Goal: Transaction & Acquisition: Book appointment/travel/reservation

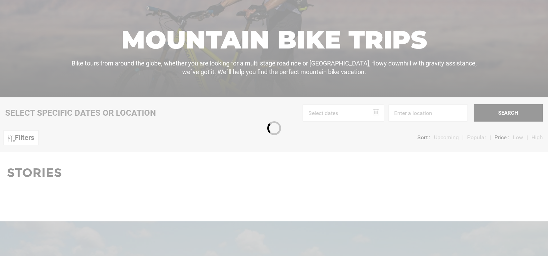
scroll to position [173, 0]
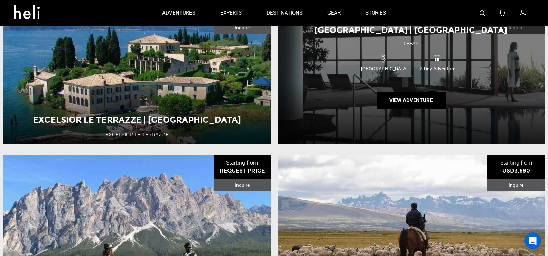
scroll to position [934, 0]
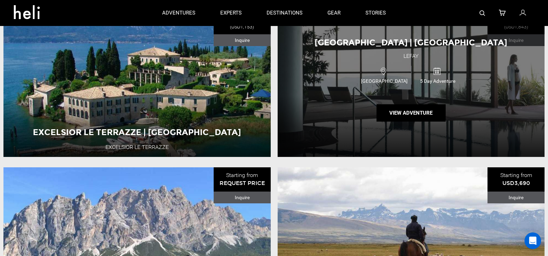
click at [361, 104] on div "[GEOGRAPHIC_DATA] | [GEOGRAPHIC_DATA] [GEOGRAPHIC_DATA] [GEOGRAPHIC_DATA] 5 Day…" at bounding box center [411, 80] width 267 height 154
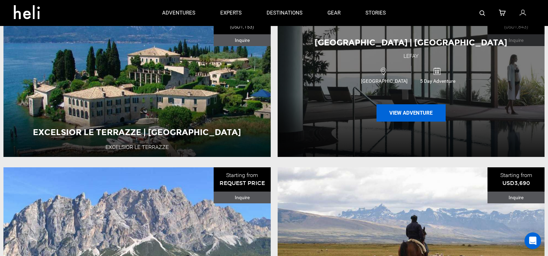
click at [409, 120] on button "View Adventure" at bounding box center [411, 112] width 69 height 17
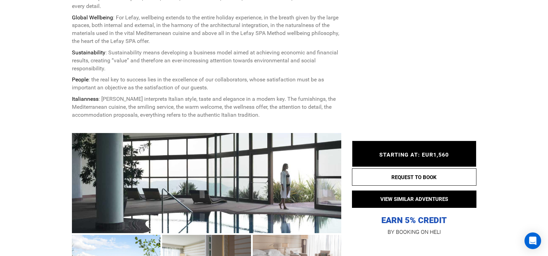
scroll to position [415, 0]
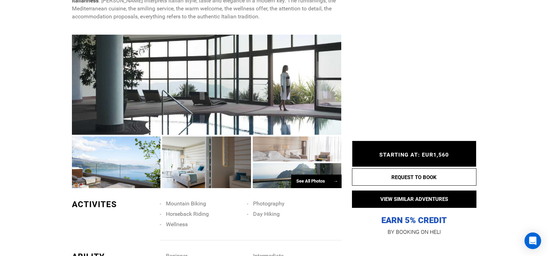
click at [237, 102] on div at bounding box center [207, 85] width 270 height 100
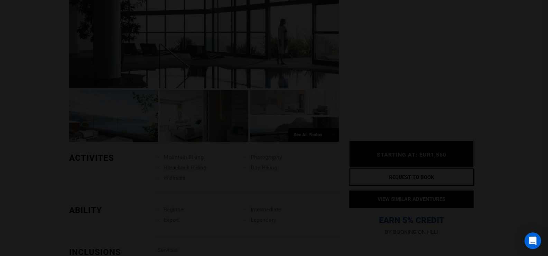
scroll to position [484, 0]
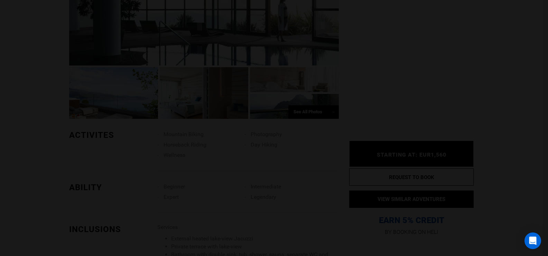
click at [395, 92] on div at bounding box center [274, 128] width 548 height 256
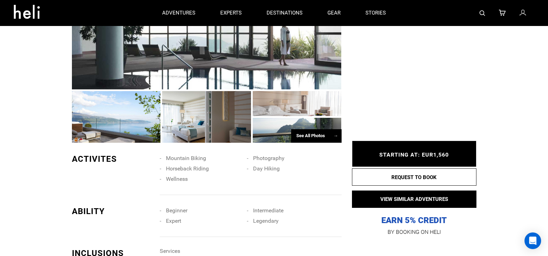
scroll to position [450, 0]
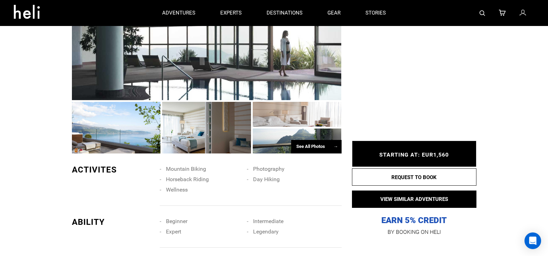
click at [307, 147] on div "See All Photos →" at bounding box center [316, 146] width 51 height 13
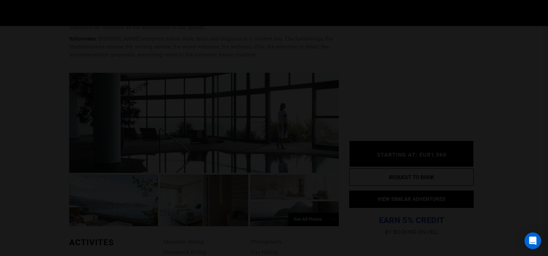
scroll to position [311, 0]
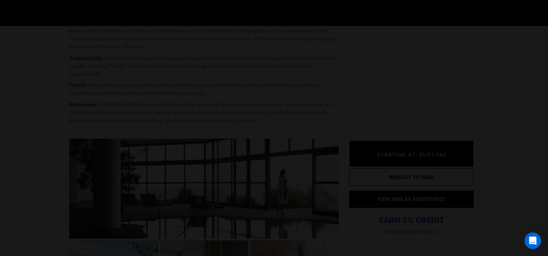
click at [427, 113] on div at bounding box center [274, 128] width 548 height 256
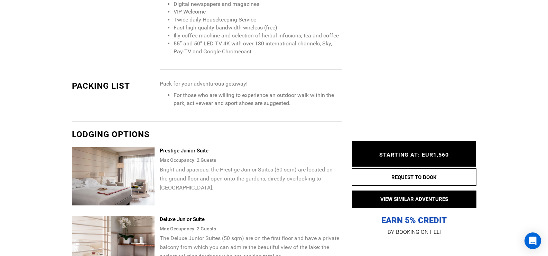
scroll to position [830, 0]
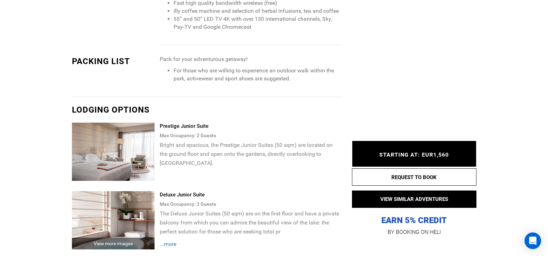
click at [139, 158] on img at bounding box center [113, 151] width 83 height 58
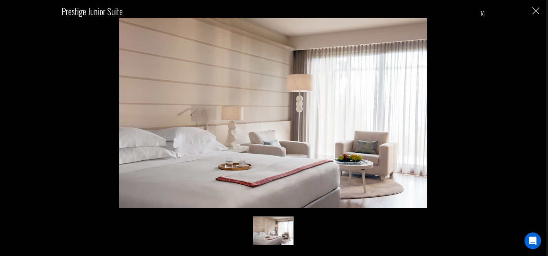
click at [536, 11] on img "Close" at bounding box center [536, 10] width 7 height 7
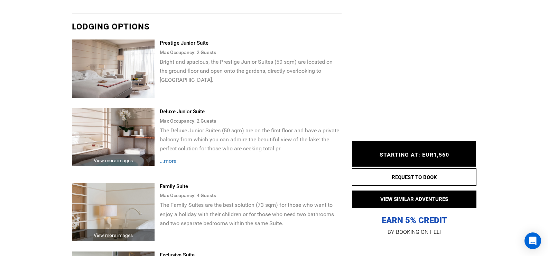
scroll to position [934, 0]
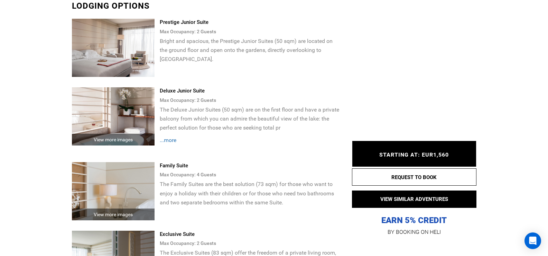
click at [119, 137] on div "View more images" at bounding box center [113, 140] width 83 height 12
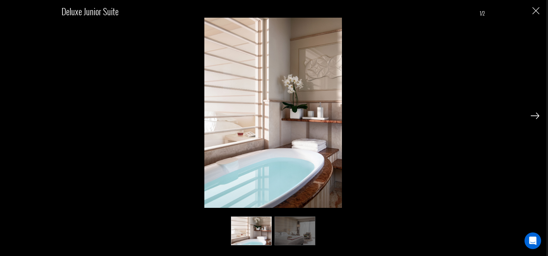
click at [537, 116] on img at bounding box center [535, 115] width 9 height 6
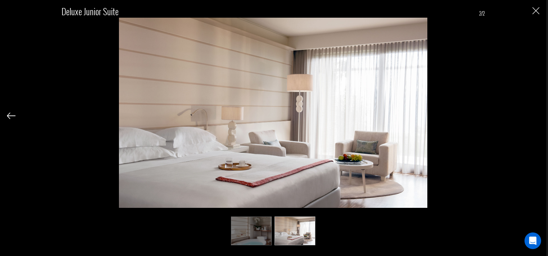
click at [539, 12] on img "Close" at bounding box center [536, 10] width 7 height 7
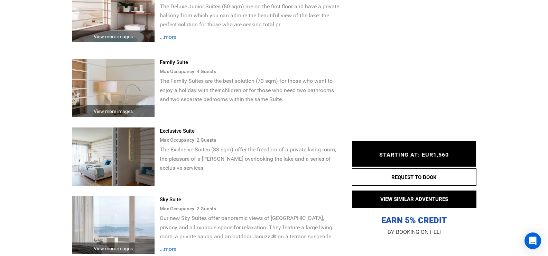
scroll to position [1038, 0]
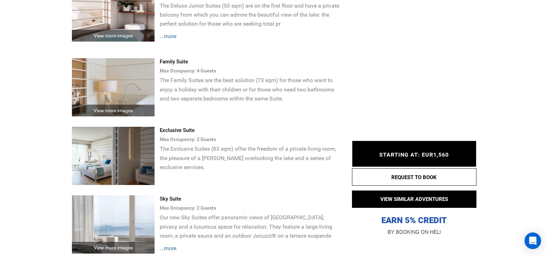
click at [96, 159] on img at bounding box center [113, 156] width 83 height 58
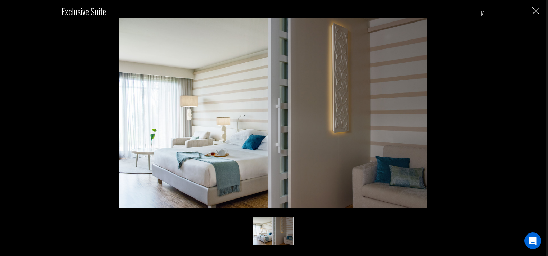
click at [535, 12] on img "Close" at bounding box center [536, 10] width 7 height 7
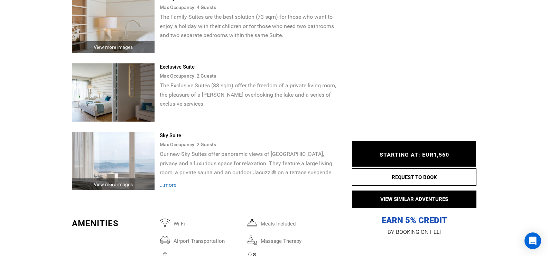
scroll to position [1107, 0]
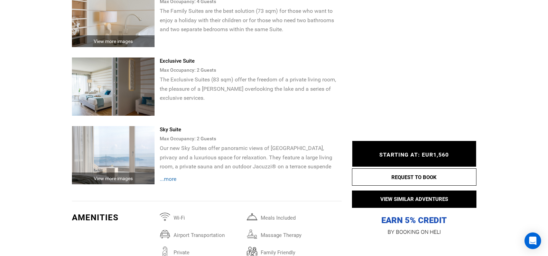
click at [172, 176] on span "...more" at bounding box center [168, 178] width 17 height 7
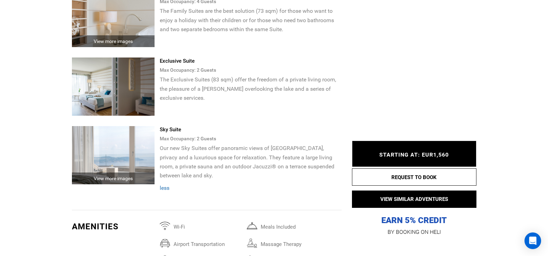
click at [137, 161] on img at bounding box center [113, 155] width 83 height 58
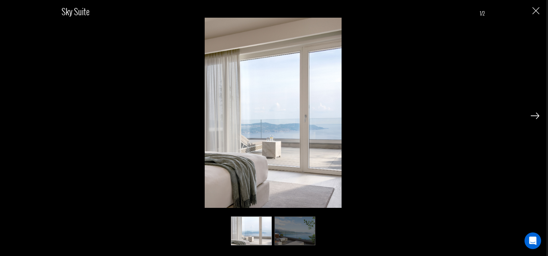
click at [538, 116] on img at bounding box center [535, 115] width 9 height 6
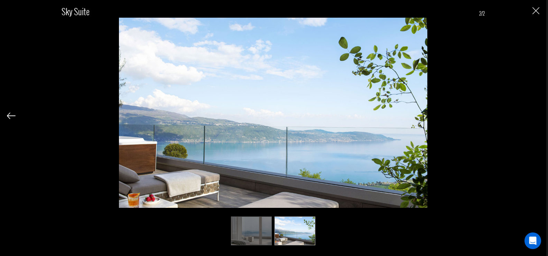
click at [538, 12] on img "Close" at bounding box center [536, 10] width 7 height 7
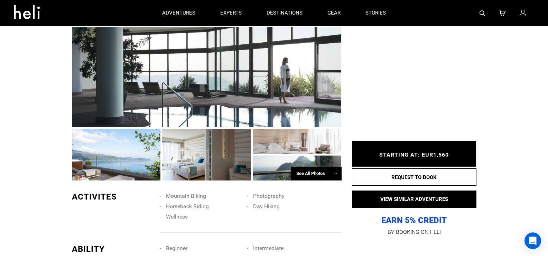
scroll to position [381, 0]
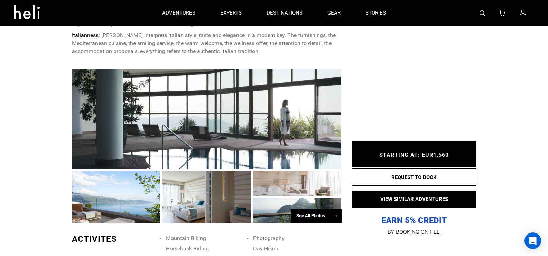
click at [253, 140] on div at bounding box center [207, 119] width 270 height 100
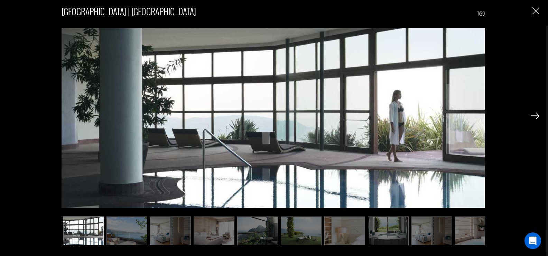
click at [535, 114] on img at bounding box center [535, 115] width 9 height 6
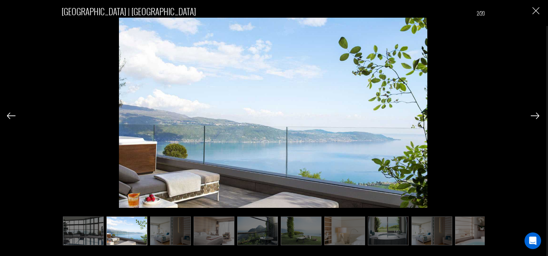
click at [536, 114] on img at bounding box center [535, 115] width 9 height 6
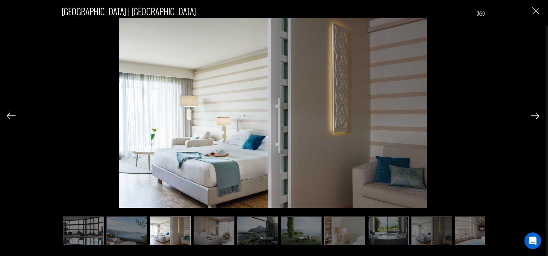
click at [537, 115] on img at bounding box center [535, 115] width 9 height 6
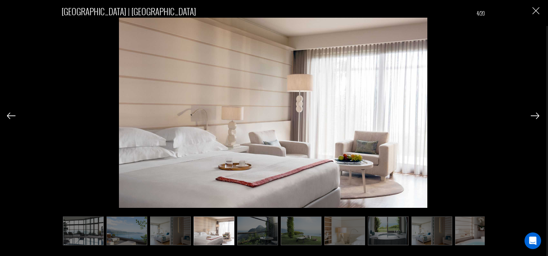
click at [537, 115] on img at bounding box center [535, 115] width 9 height 6
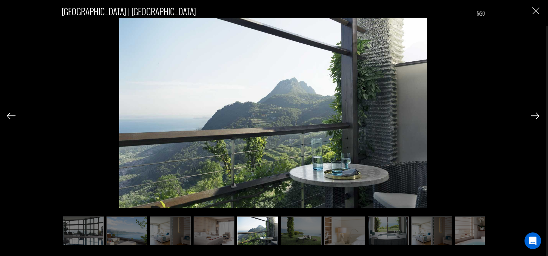
click at [537, 115] on img at bounding box center [535, 115] width 9 height 6
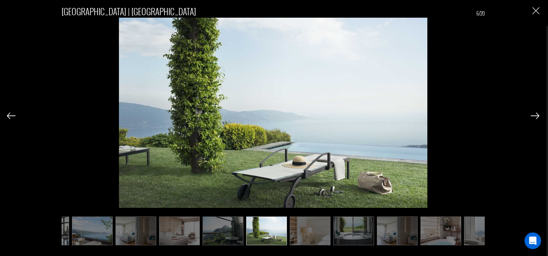
click at [537, 115] on img at bounding box center [535, 115] width 9 height 6
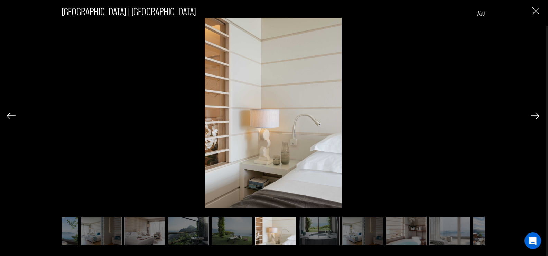
click at [537, 113] on img at bounding box center [535, 115] width 9 height 6
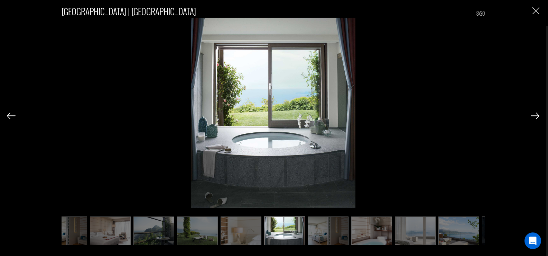
click at [537, 113] on img at bounding box center [535, 115] width 9 height 6
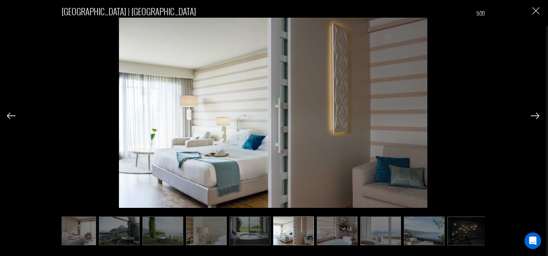
click at [537, 113] on img at bounding box center [535, 115] width 9 height 6
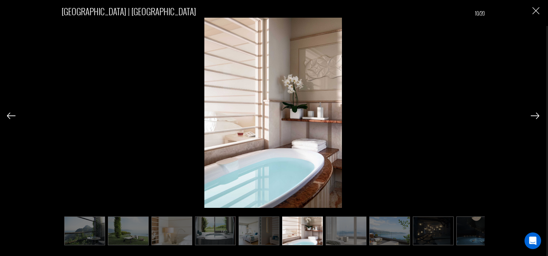
click at [537, 113] on img at bounding box center [535, 115] width 9 height 6
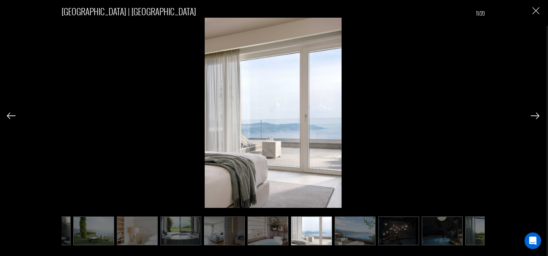
click at [537, 113] on img at bounding box center [535, 115] width 9 height 6
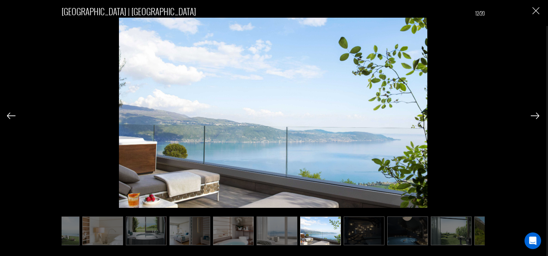
click at [537, 113] on img at bounding box center [535, 115] width 9 height 6
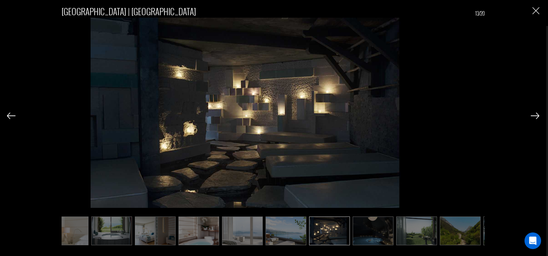
click at [537, 113] on img at bounding box center [535, 115] width 9 height 6
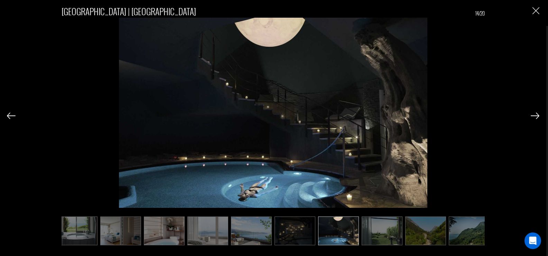
click at [537, 113] on img at bounding box center [535, 115] width 9 height 6
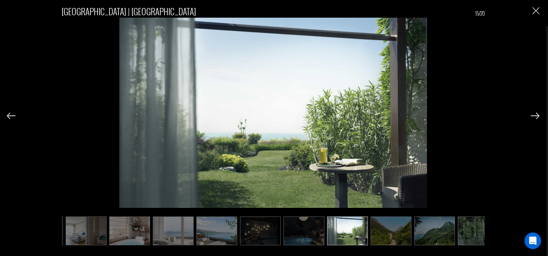
click at [537, 113] on img at bounding box center [535, 115] width 9 height 6
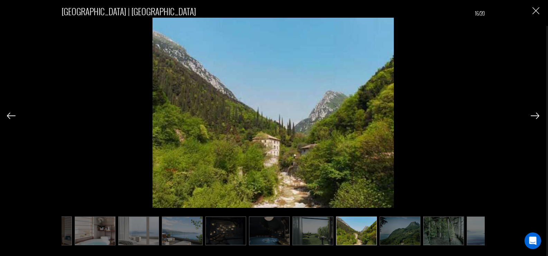
click at [537, 113] on img at bounding box center [535, 115] width 9 height 6
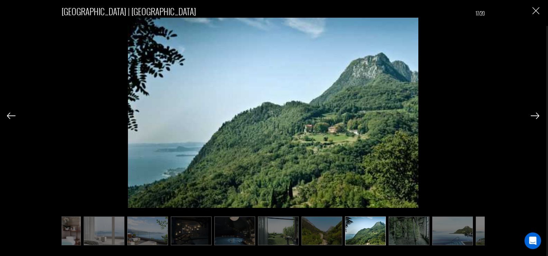
click at [537, 113] on img at bounding box center [535, 115] width 9 height 6
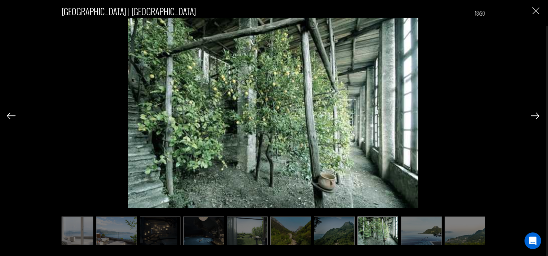
scroll to position [0, 448]
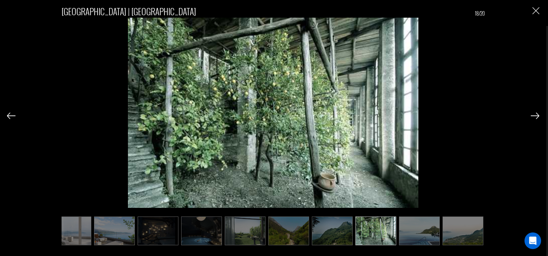
click at [537, 113] on img at bounding box center [535, 115] width 9 height 6
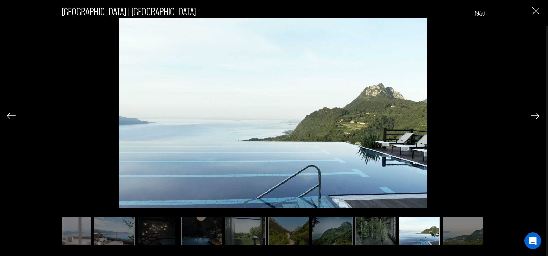
click at [537, 113] on img at bounding box center [535, 115] width 9 height 6
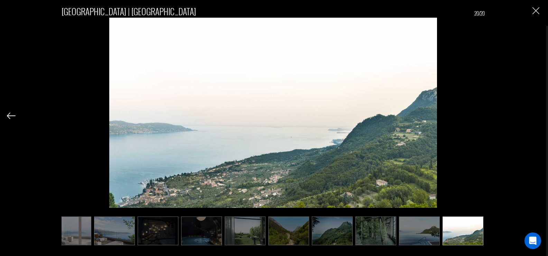
click at [535, 11] on img "Close" at bounding box center [536, 10] width 7 height 7
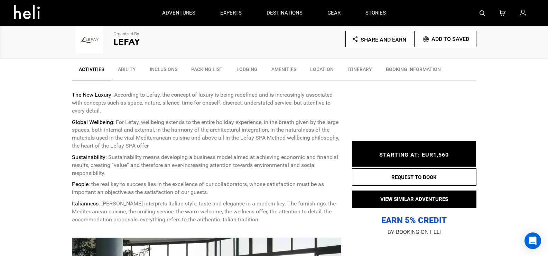
scroll to position [173, 0]
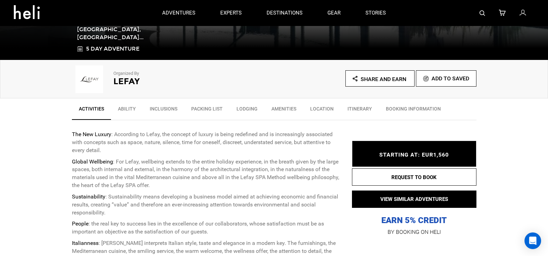
click at [128, 106] on link "Ability" at bounding box center [127, 110] width 32 height 17
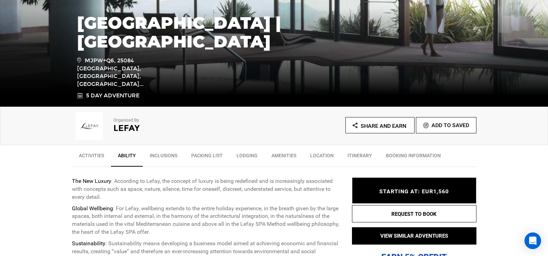
scroll to position [138, 0]
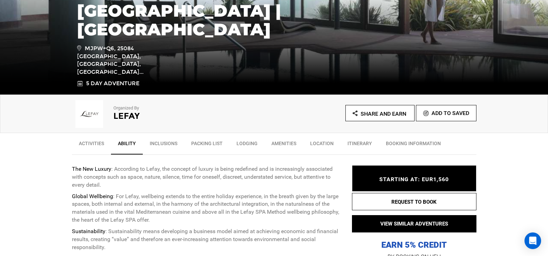
click at [364, 144] on link "Itinerary" at bounding box center [360, 144] width 38 height 17
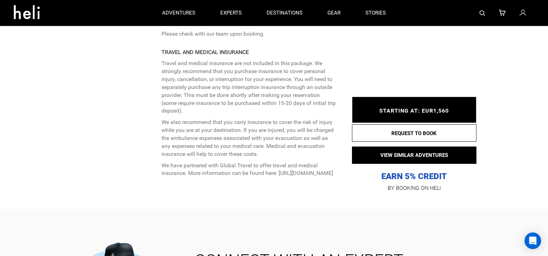
scroll to position [2279, 0]
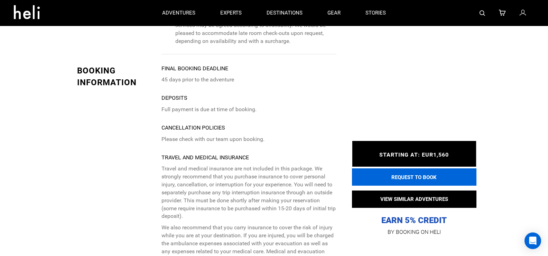
click at [419, 177] on button "REQUEST TO BOOK" at bounding box center [414, 176] width 125 height 17
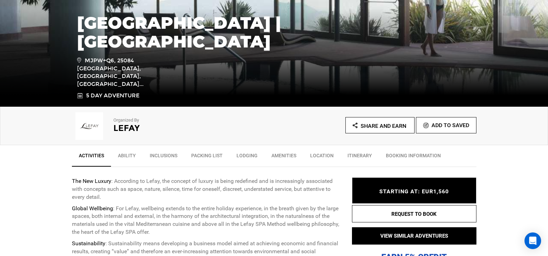
scroll to position [173, 0]
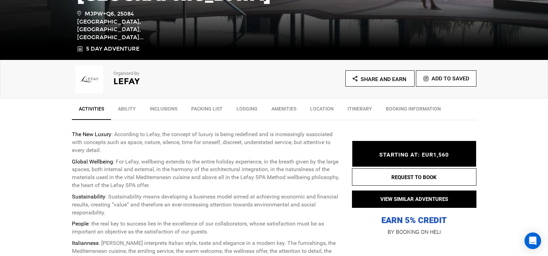
click at [358, 107] on link "Itinerary" at bounding box center [360, 110] width 38 height 17
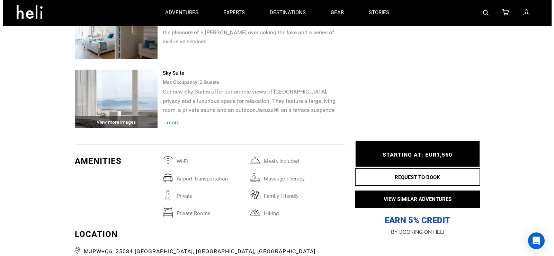
scroll to position [1163, 0]
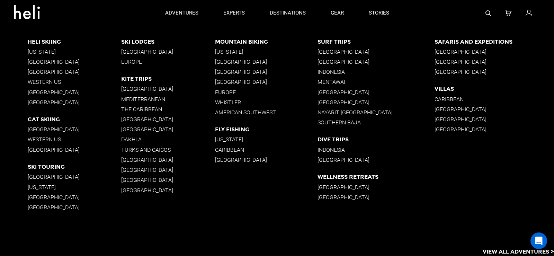
click at [225, 92] on p "Europe" at bounding box center [266, 92] width 102 height 7
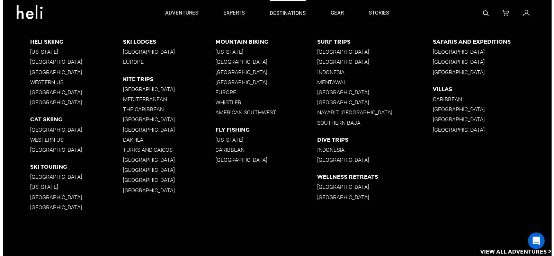
scroll to position [1134, 0]
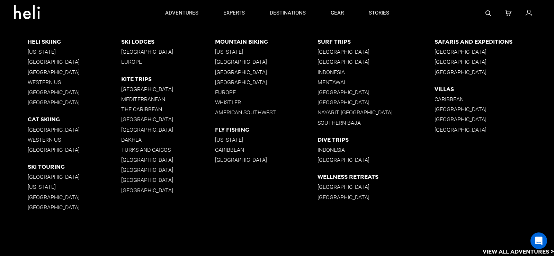
click at [231, 90] on p "Europe" at bounding box center [266, 92] width 102 height 7
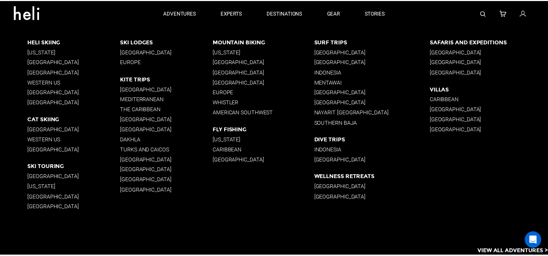
scroll to position [0, 0]
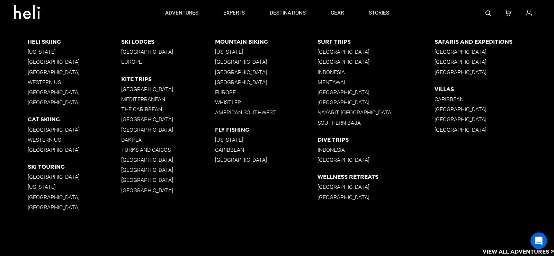
click at [230, 91] on p "Europe" at bounding box center [266, 92] width 102 height 7
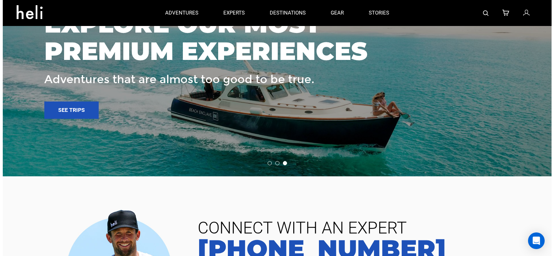
scroll to position [1384, 0]
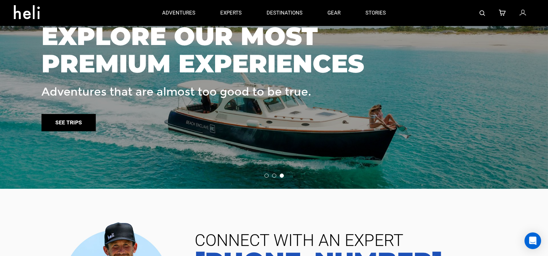
click at [77, 122] on link "See trips" at bounding box center [69, 122] width 54 height 17
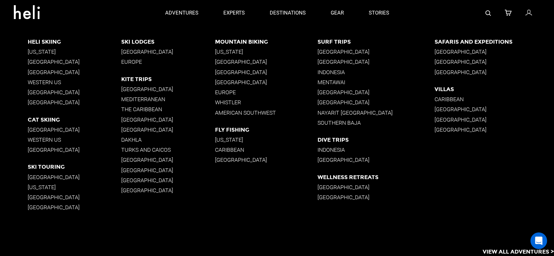
click at [224, 52] on p "[US_STATE]" at bounding box center [266, 51] width 102 height 7
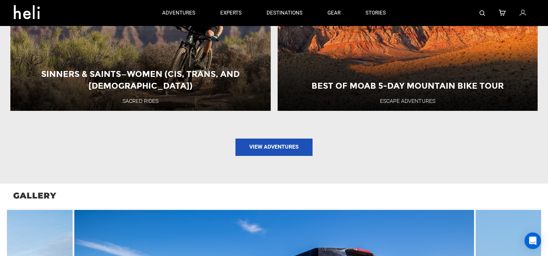
scroll to position [830, 0]
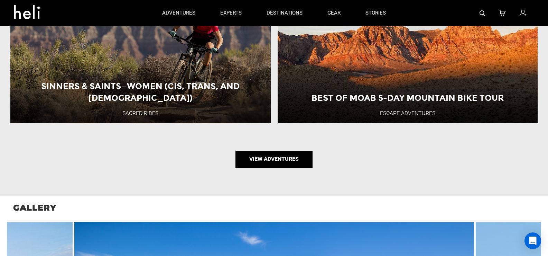
click at [280, 151] on link "View Adventures" at bounding box center [274, 158] width 77 height 17
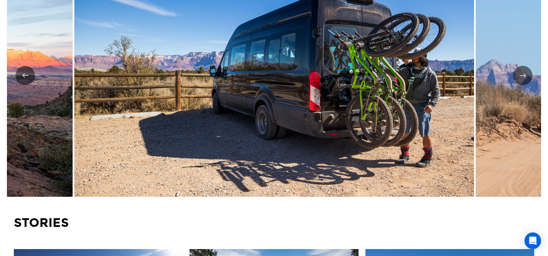
scroll to position [1107, 0]
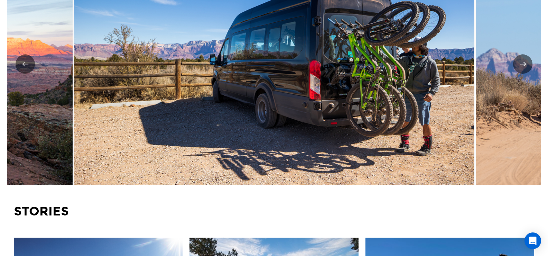
click at [527, 60] on button "Next" at bounding box center [522, 63] width 19 height 19
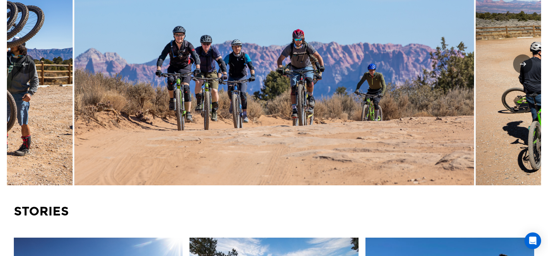
click at [525, 60] on button "Next" at bounding box center [522, 63] width 19 height 19
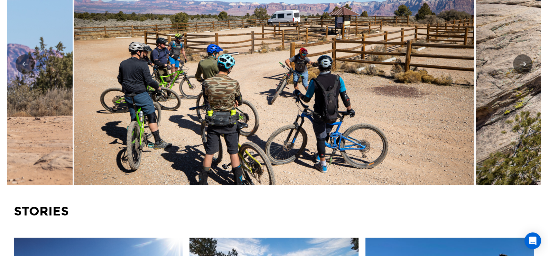
click at [522, 62] on button "Next" at bounding box center [522, 63] width 19 height 19
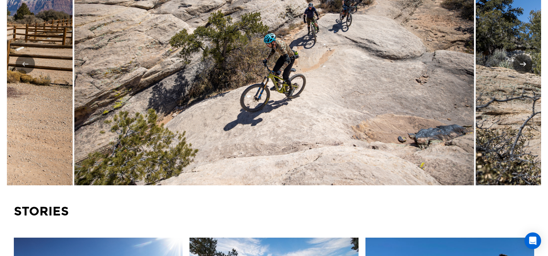
click at [522, 62] on button "Next" at bounding box center [522, 63] width 19 height 19
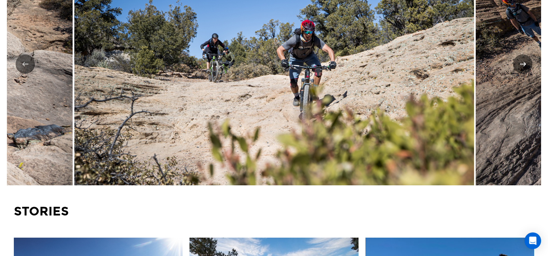
click at [522, 62] on button "Next" at bounding box center [522, 63] width 19 height 19
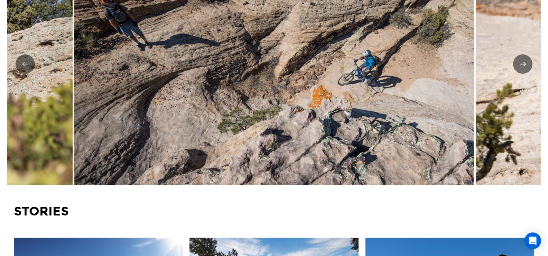
click at [521, 63] on button "Next" at bounding box center [522, 63] width 19 height 19
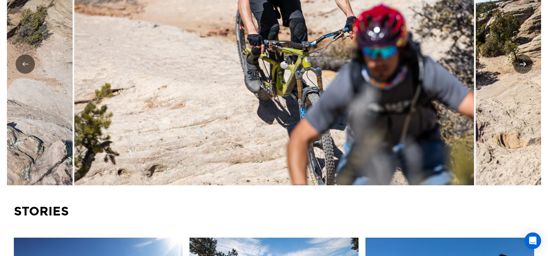
click at [520, 64] on button "Next" at bounding box center [522, 63] width 19 height 19
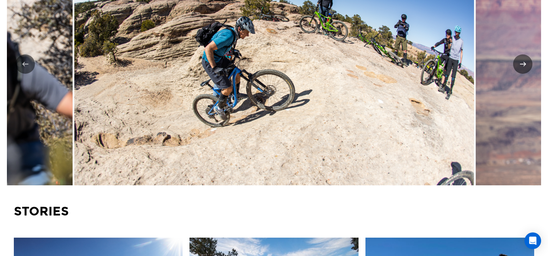
click at [519, 64] on button "Next" at bounding box center [522, 63] width 19 height 19
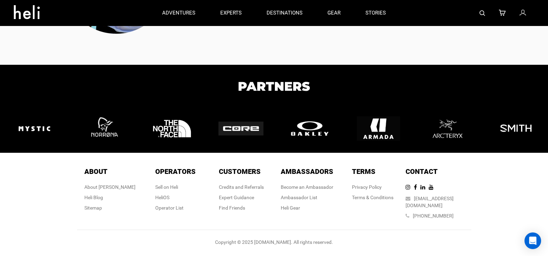
scroll to position [0, 0]
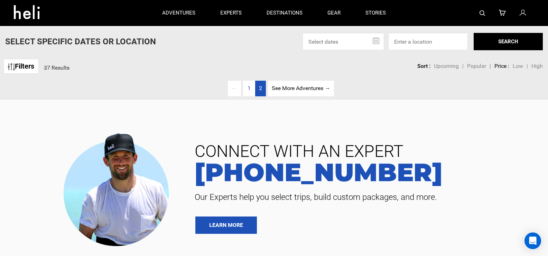
click at [257, 85] on link "page 2" at bounding box center [260, 89] width 11 height 16
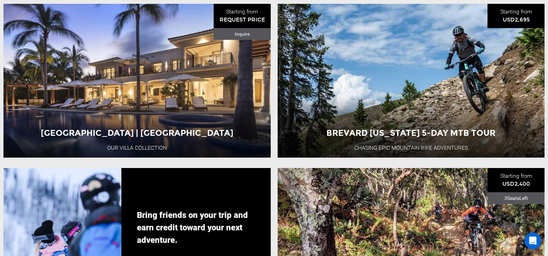
scroll to position [1107, 0]
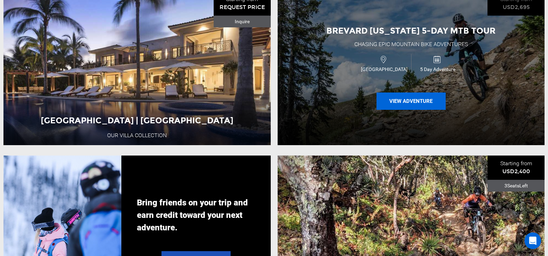
click at [410, 110] on button "View Adventure" at bounding box center [411, 100] width 69 height 17
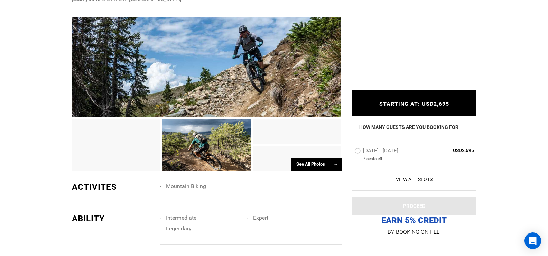
scroll to position [415, 0]
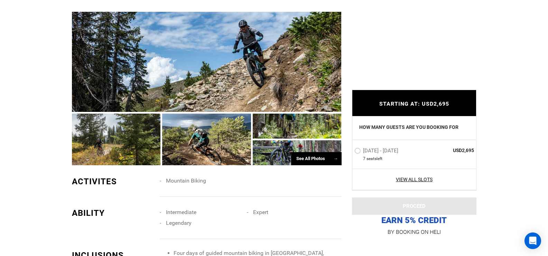
click at [129, 140] on div at bounding box center [116, 139] width 89 height 52
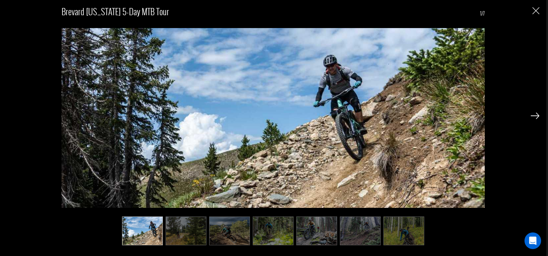
click at [536, 115] on img at bounding box center [535, 115] width 9 height 6
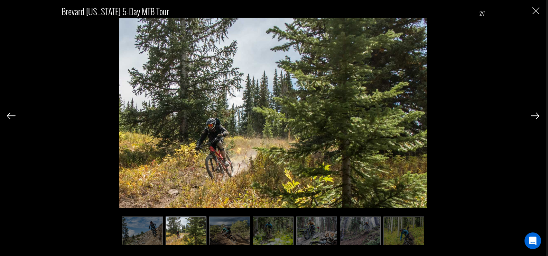
click at [536, 115] on img at bounding box center [535, 115] width 9 height 6
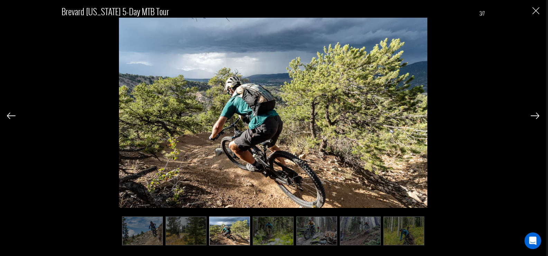
click at [536, 115] on img at bounding box center [535, 115] width 9 height 6
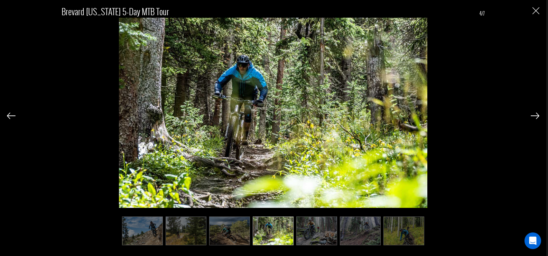
click at [536, 115] on img at bounding box center [535, 115] width 9 height 6
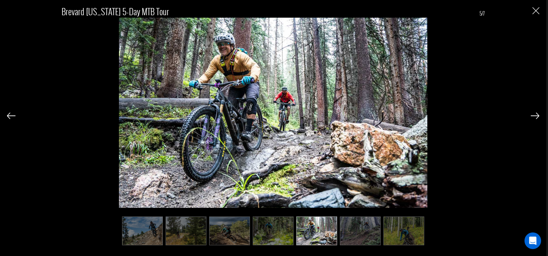
click at [536, 115] on img at bounding box center [535, 115] width 9 height 6
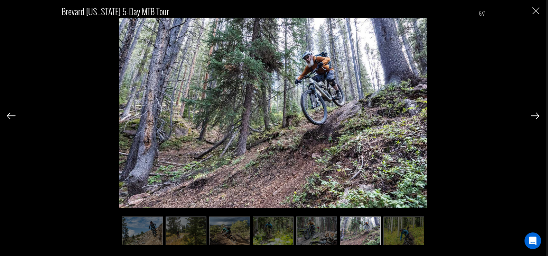
click at [536, 115] on img at bounding box center [535, 115] width 9 height 6
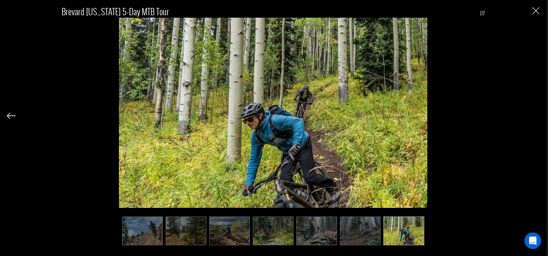
click at [536, 115] on div "Brevard [US_STATE] 5-Day MTB Tour 7/7" at bounding box center [273, 121] width 533 height 243
click at [536, 13] on img "Close" at bounding box center [536, 10] width 7 height 7
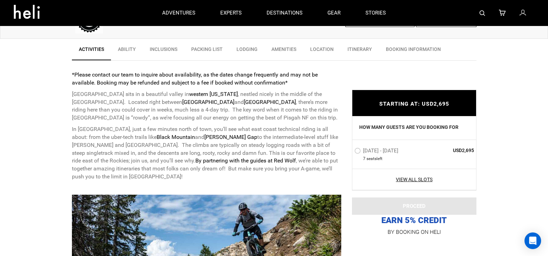
scroll to position [173, 0]
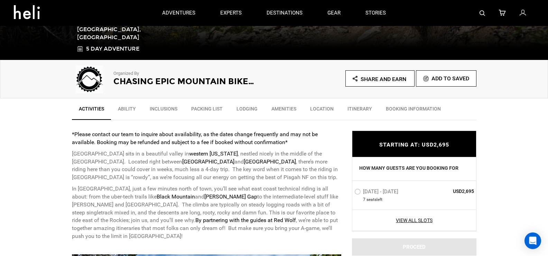
click at [126, 110] on link "Ability" at bounding box center [127, 110] width 32 height 17
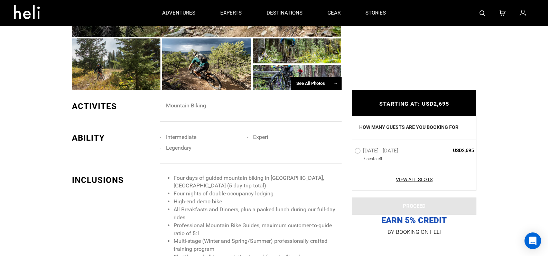
scroll to position [411, 0]
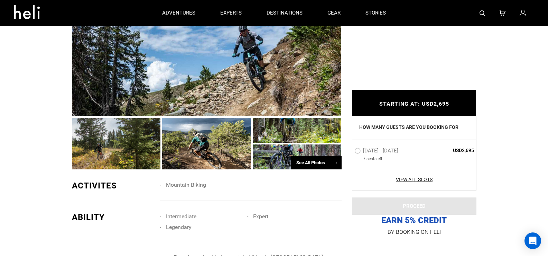
click at [214, 140] on div at bounding box center [206, 144] width 89 height 52
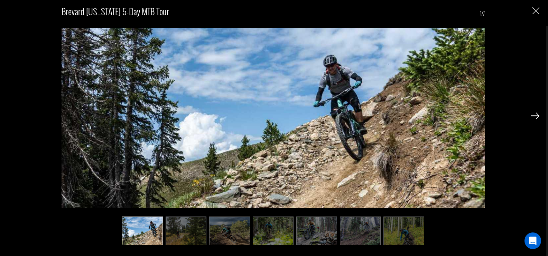
click at [539, 117] on img at bounding box center [535, 115] width 9 height 6
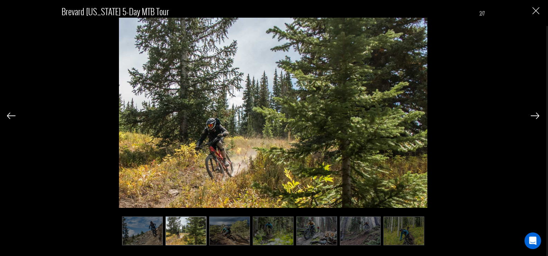
click at [536, 116] on img at bounding box center [535, 115] width 9 height 6
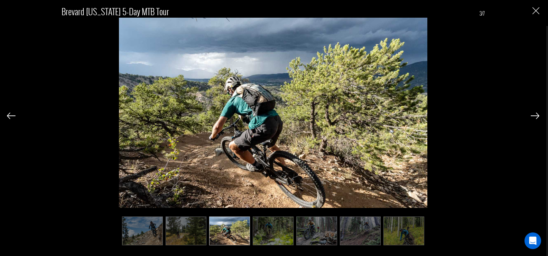
click at [535, 116] on img at bounding box center [535, 115] width 9 height 6
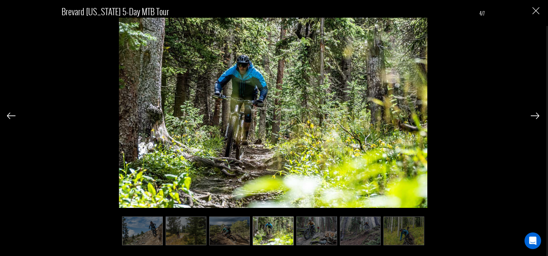
click at [533, 115] on img at bounding box center [535, 115] width 9 height 6
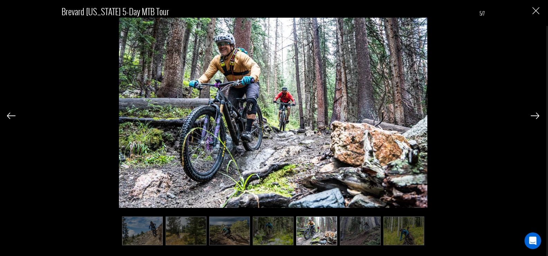
click at [535, 10] on img "Close" at bounding box center [536, 10] width 7 height 7
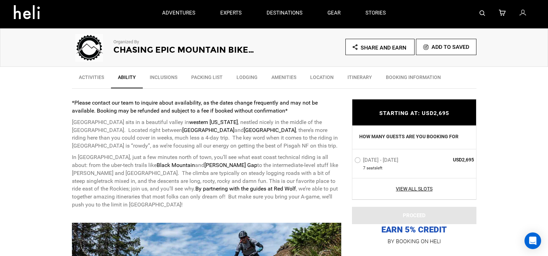
scroll to position [203, 0]
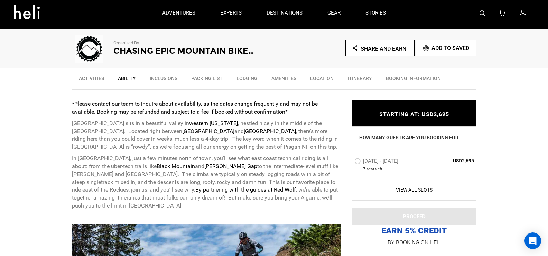
click at [162, 73] on link "Inclusions" at bounding box center [164, 79] width 42 height 17
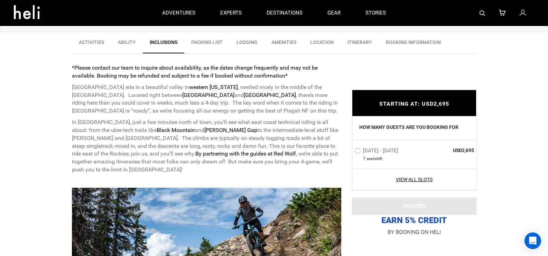
scroll to position [176, 0]
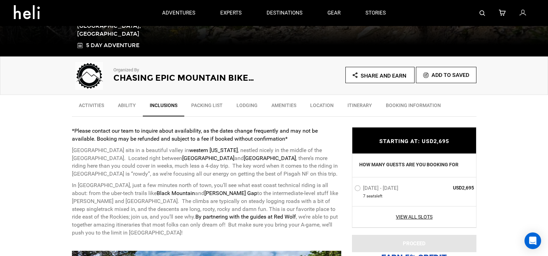
click at [241, 106] on link "Lodging" at bounding box center [247, 106] width 35 height 17
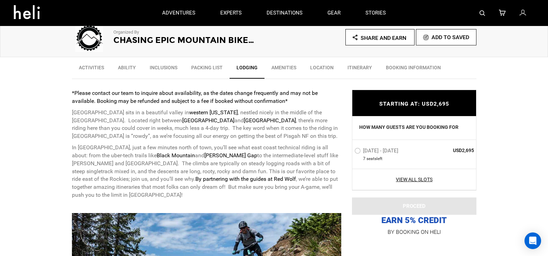
scroll to position [91, 0]
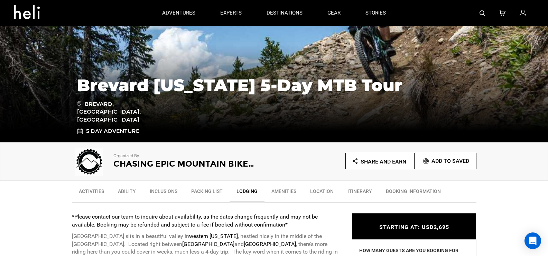
click at [280, 192] on link "Amenities" at bounding box center [284, 192] width 39 height 17
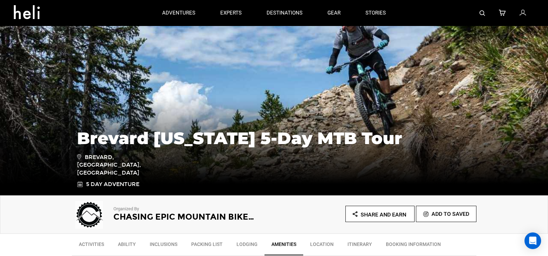
scroll to position [104, 0]
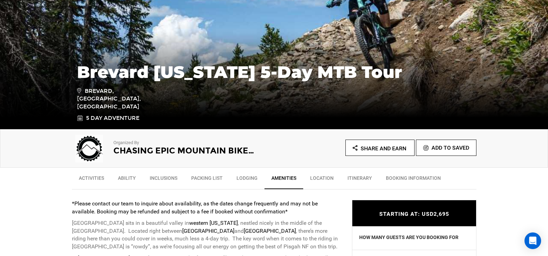
click at [322, 179] on link "Location" at bounding box center [321, 179] width 37 height 17
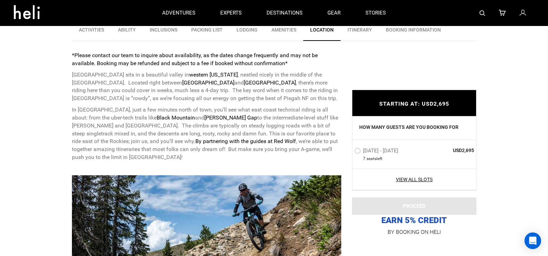
scroll to position [147, 0]
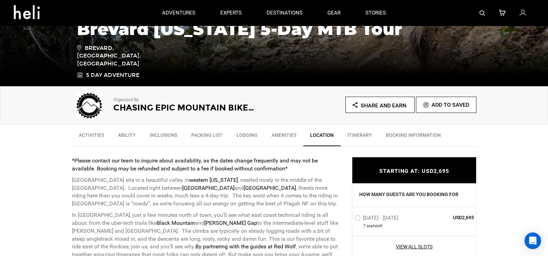
click at [354, 133] on link "Itinerary" at bounding box center [360, 136] width 38 height 17
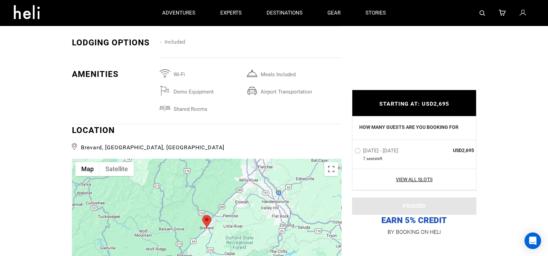
scroll to position [1060, 0]
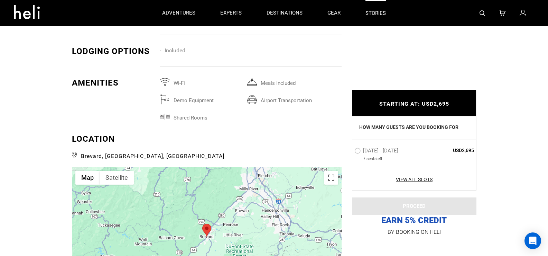
click at [373, 14] on link "stories" at bounding box center [376, 13] width 20 height 26
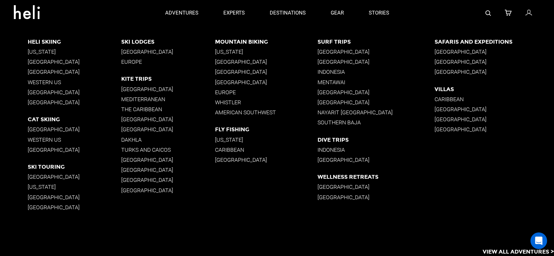
click at [523, 168] on div "Heli Skiing [US_STATE] [GEOGRAPHIC_DATA] [GEOGRAPHIC_DATA] Western [GEOGRAPHIC_…" at bounding box center [291, 129] width 526 height 207
click at [293, 13] on p "destinations" at bounding box center [288, 13] width 36 height 7
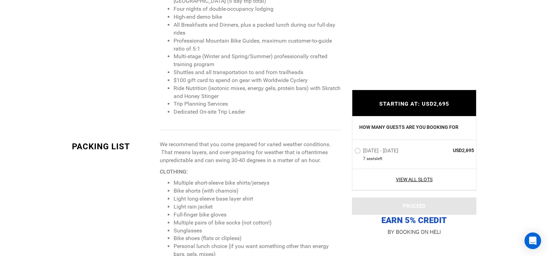
scroll to position [714, 0]
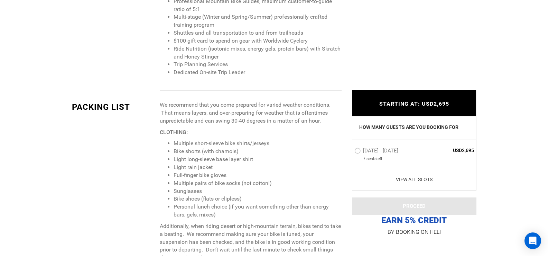
click at [419, 178] on link "View All Slots" at bounding box center [415, 179] width 120 height 7
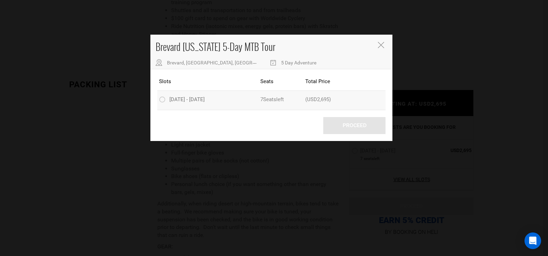
scroll to position [749, 0]
click at [382, 46] on icon "Close" at bounding box center [381, 45] width 6 height 6
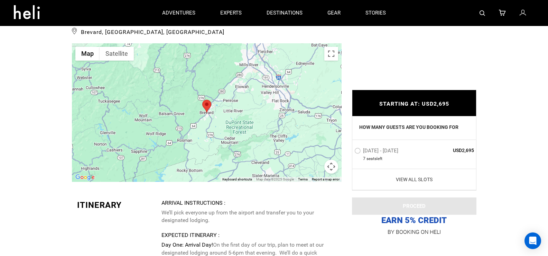
scroll to position [1060, 0]
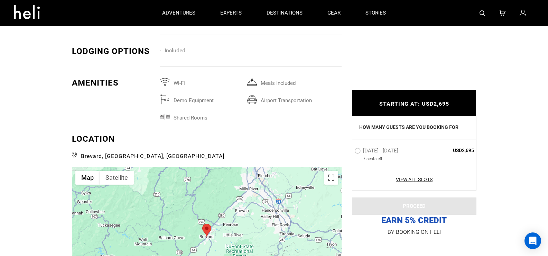
click at [167, 207] on div at bounding box center [207, 236] width 270 height 138
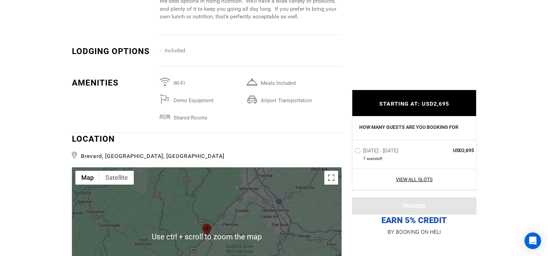
scroll to position [1164, 0]
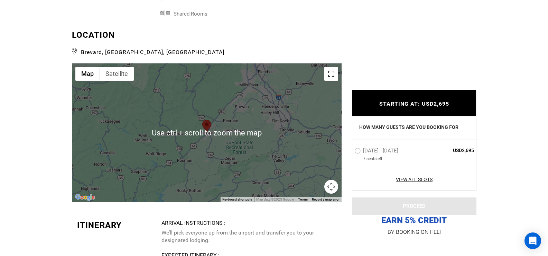
click at [334, 68] on button "Toggle fullscreen view" at bounding box center [332, 74] width 14 height 14
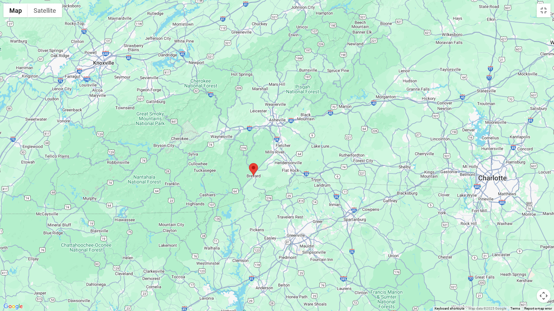
drag, startPoint x: 387, startPoint y: 203, endPoint x: 336, endPoint y: 206, distance: 50.9
click at [336, 206] on div at bounding box center [277, 155] width 554 height 311
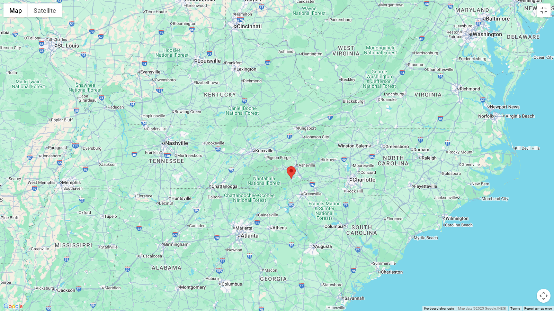
click at [548, 12] on button "Toggle fullscreen view" at bounding box center [543, 10] width 14 height 14
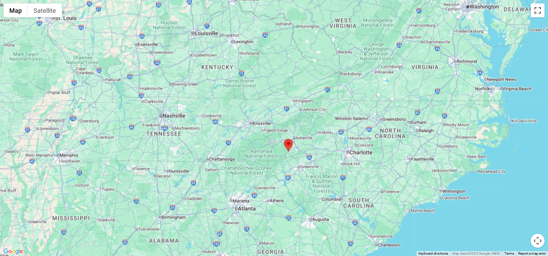
scroll to position [1107, 0]
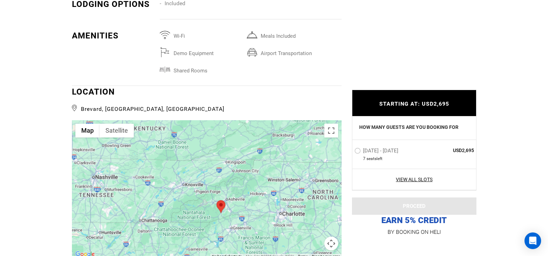
click at [244, 180] on div at bounding box center [207, 189] width 270 height 138
click at [294, 209] on div at bounding box center [207, 189] width 270 height 138
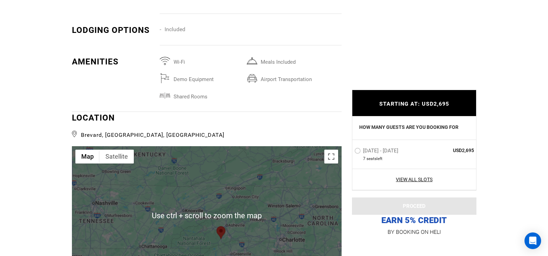
scroll to position [1142, 0]
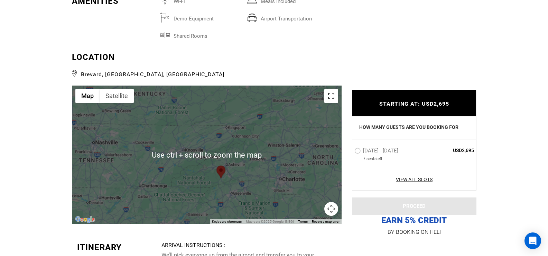
click at [334, 89] on button "Toggle fullscreen view" at bounding box center [332, 96] width 14 height 14
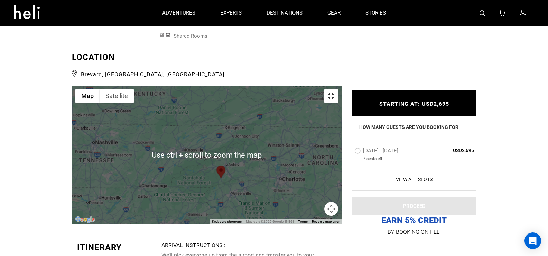
scroll to position [0, 0]
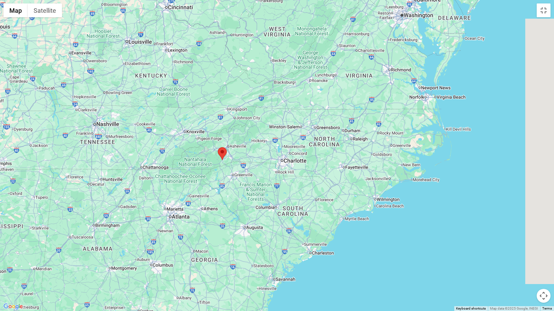
drag, startPoint x: 432, startPoint y: 154, endPoint x: 363, endPoint y: 135, distance: 72.1
click at [363, 135] on div at bounding box center [277, 155] width 554 height 311
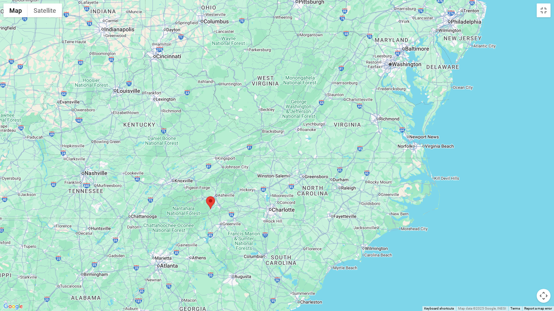
drag, startPoint x: 353, startPoint y: 110, endPoint x: 348, endPoint y: 159, distance: 49.8
click at [348, 159] on div at bounding box center [277, 155] width 554 height 311
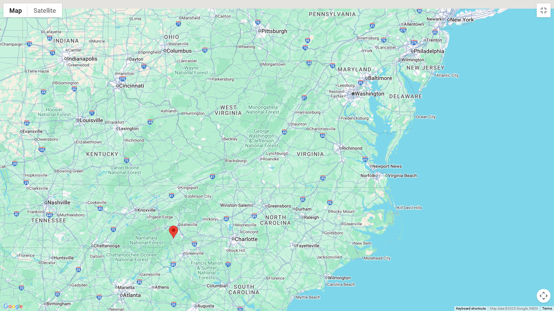
drag, startPoint x: 382, startPoint y: 135, endPoint x: 342, endPoint y: 165, distance: 50.1
click at [342, 165] on div at bounding box center [277, 155] width 554 height 311
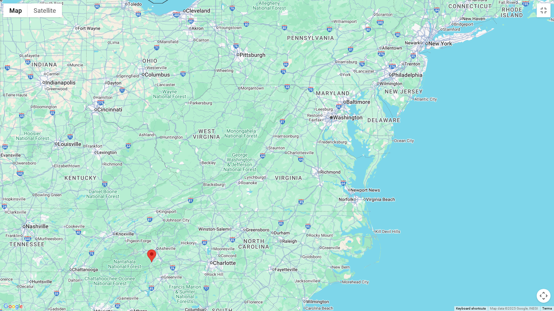
drag, startPoint x: 395, startPoint y: 124, endPoint x: 374, endPoint y: 147, distance: 30.8
click at [374, 147] on div at bounding box center [277, 155] width 554 height 311
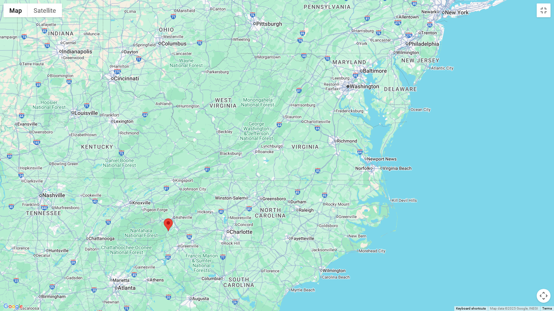
drag, startPoint x: 192, startPoint y: 248, endPoint x: 211, endPoint y: 209, distance: 43.0
click at [211, 209] on div at bounding box center [277, 155] width 554 height 311
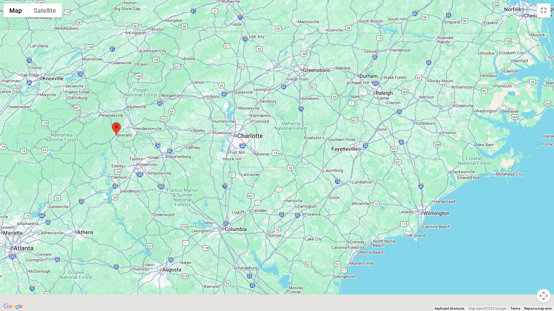
drag, startPoint x: 240, startPoint y: 225, endPoint x: 252, endPoint y: 143, distance: 82.8
click at [252, 143] on div at bounding box center [277, 155] width 554 height 311
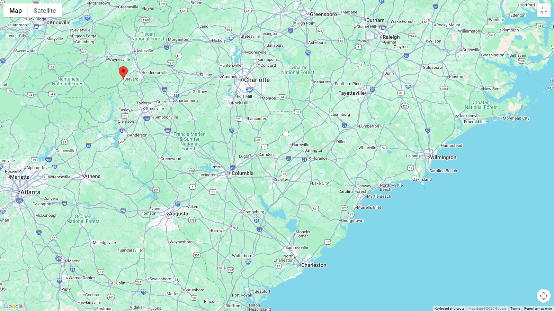
drag, startPoint x: 246, startPoint y: 199, endPoint x: 254, endPoint y: 129, distance: 70.4
click at [254, 130] on div at bounding box center [277, 155] width 554 height 311
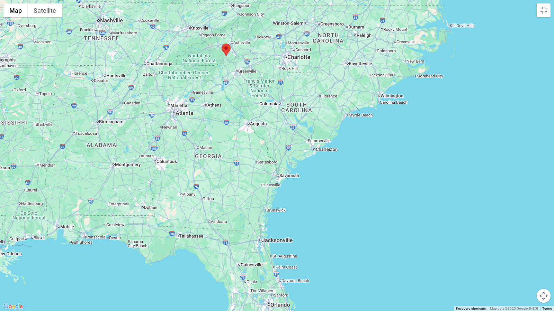
drag, startPoint x: 264, startPoint y: 133, endPoint x: 279, endPoint y: 120, distance: 20.1
click at [279, 120] on div at bounding box center [277, 155] width 554 height 311
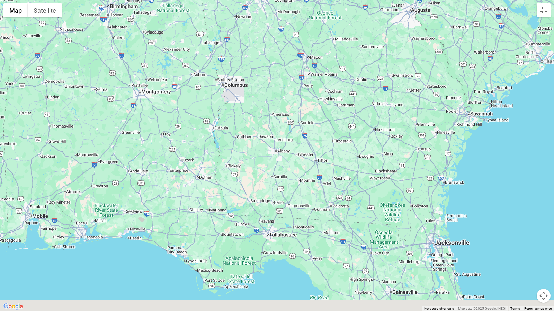
drag, startPoint x: 146, startPoint y: 187, endPoint x: 208, endPoint y: 139, distance: 77.7
click at [208, 139] on div at bounding box center [277, 155] width 554 height 311
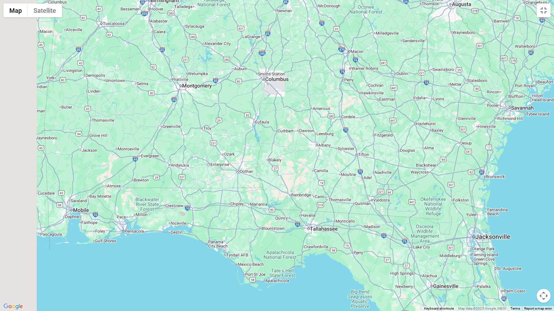
click at [220, 174] on div at bounding box center [277, 155] width 554 height 311
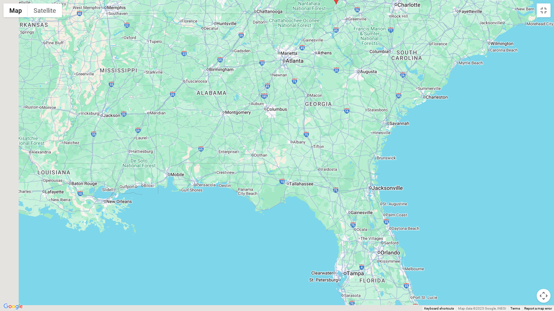
drag, startPoint x: 181, startPoint y: 173, endPoint x: 209, endPoint y: 156, distance: 32.9
click at [209, 156] on div at bounding box center [277, 155] width 554 height 311
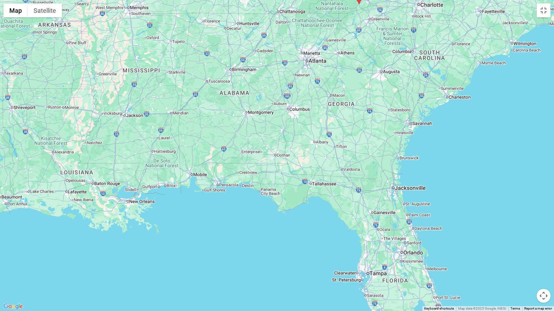
drag, startPoint x: 158, startPoint y: 158, endPoint x: 192, endPoint y: 159, distance: 33.2
click at [192, 159] on div at bounding box center [277, 155] width 554 height 311
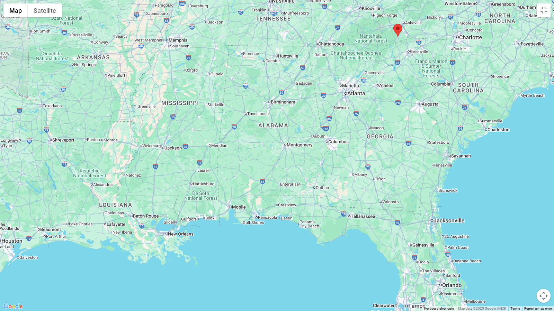
drag, startPoint x: 176, startPoint y: 102, endPoint x: 205, endPoint y: 137, distance: 45.2
click at [205, 137] on div at bounding box center [277, 155] width 554 height 311
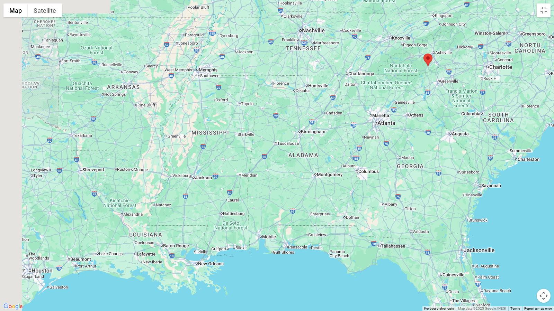
drag, startPoint x: 172, startPoint y: 110, endPoint x: 204, endPoint y: 146, distance: 48.3
click at [204, 146] on div at bounding box center [277, 155] width 554 height 311
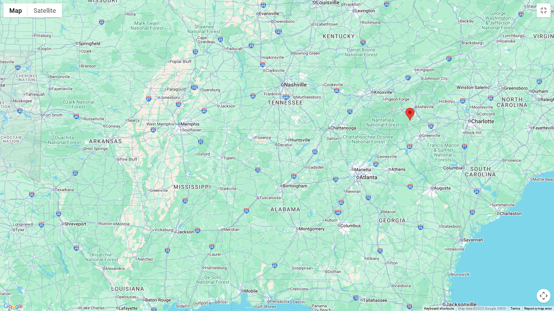
drag, startPoint x: 303, startPoint y: 103, endPoint x: 282, endPoint y: 153, distance: 53.8
click at [282, 153] on div at bounding box center [277, 155] width 554 height 311
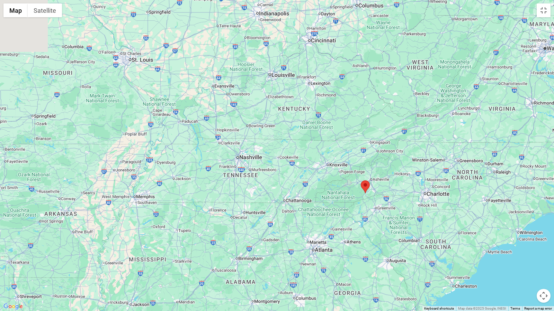
drag, startPoint x: 286, startPoint y: 94, endPoint x: 241, endPoint y: 167, distance: 85.0
click at [241, 167] on div at bounding box center [277, 155] width 554 height 311
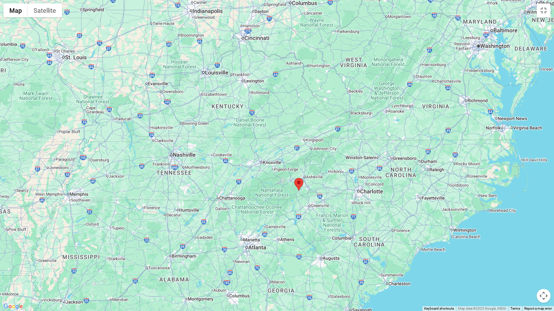
drag, startPoint x: 194, startPoint y: 189, endPoint x: 198, endPoint y: 198, distance: 10.3
click at [198, 198] on div at bounding box center [277, 155] width 554 height 311
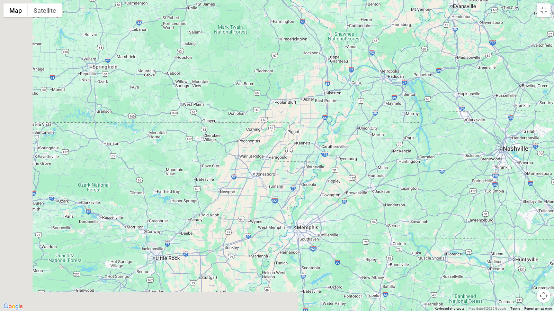
drag, startPoint x: 142, startPoint y: 166, endPoint x: 234, endPoint y: 93, distance: 117.5
click at [234, 93] on div at bounding box center [277, 155] width 554 height 311
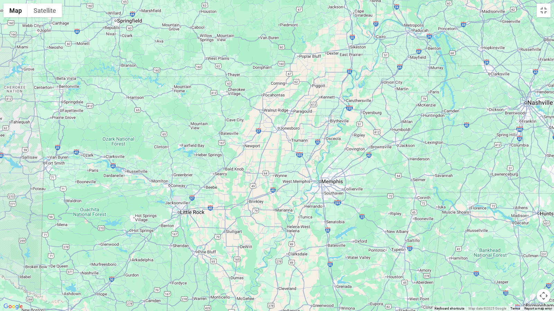
drag, startPoint x: 200, startPoint y: 169, endPoint x: 235, endPoint y: 105, distance: 73.1
click at [235, 105] on div at bounding box center [277, 155] width 554 height 311
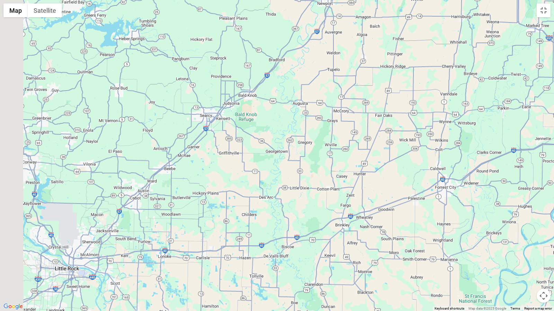
drag, startPoint x: 226, startPoint y: 160, endPoint x: 304, endPoint y: 104, distance: 96.4
click at [304, 104] on div at bounding box center [277, 155] width 554 height 311
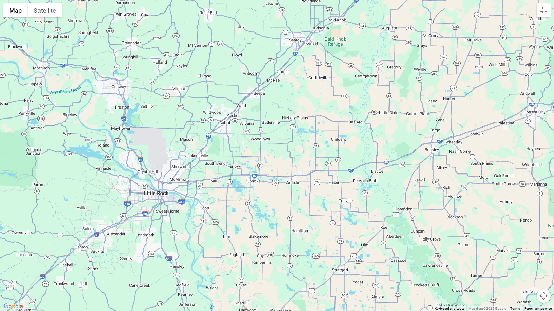
drag, startPoint x: 237, startPoint y: 164, endPoint x: 272, endPoint y: 127, distance: 50.4
click at [272, 127] on div at bounding box center [277, 155] width 554 height 311
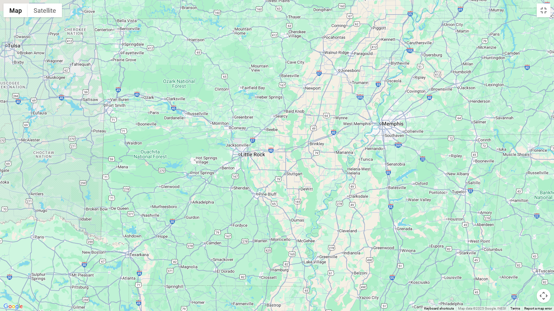
drag, startPoint x: 282, startPoint y: 110, endPoint x: 272, endPoint y: 130, distance: 22.4
click at [272, 130] on div at bounding box center [277, 155] width 554 height 311
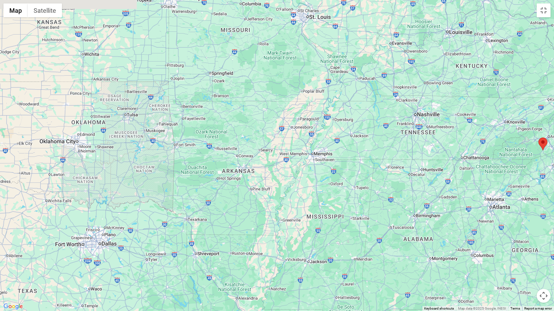
drag, startPoint x: 289, startPoint y: 108, endPoint x: 276, endPoint y: 135, distance: 29.4
click at [276, 135] on div at bounding box center [277, 155] width 554 height 311
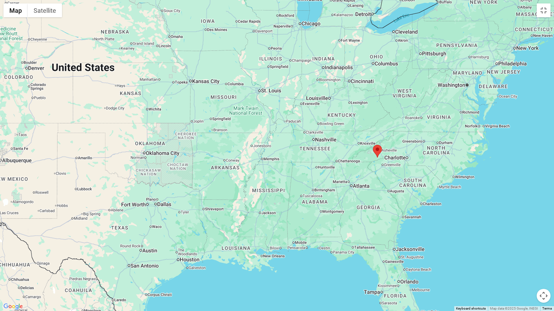
drag, startPoint x: 312, startPoint y: 103, endPoint x: 279, endPoint y: 120, distance: 37.9
click at [279, 120] on div at bounding box center [277, 155] width 554 height 311
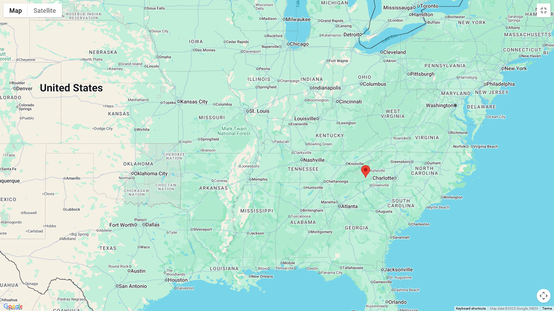
drag, startPoint x: 318, startPoint y: 98, endPoint x: 306, endPoint y: 119, distance: 24.5
click at [306, 119] on div at bounding box center [277, 155] width 554 height 311
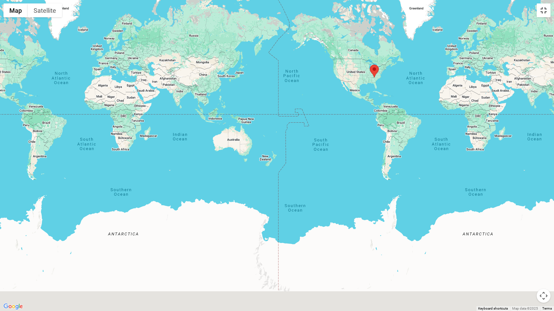
click at [546, 16] on button "Toggle fullscreen view" at bounding box center [543, 10] width 14 height 14
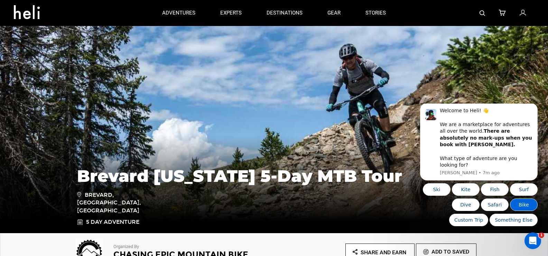
click at [526, 204] on button "Bike" at bounding box center [524, 204] width 28 height 12
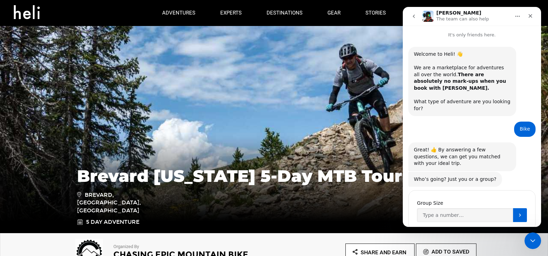
scroll to position [2, 0]
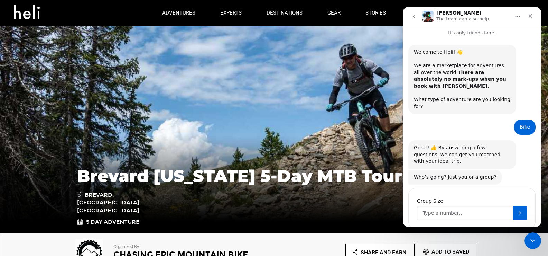
click at [465, 206] on input "Group Size" at bounding box center [465, 213] width 96 height 14
type input "2"
click at [520, 206] on button "Submit" at bounding box center [520, 213] width 14 height 14
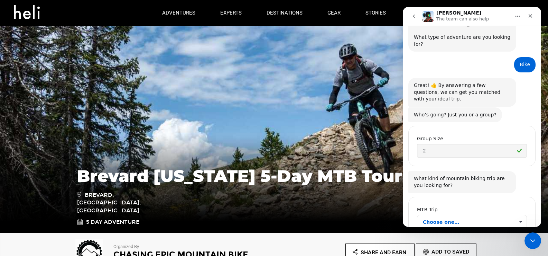
scroll to position [73, 0]
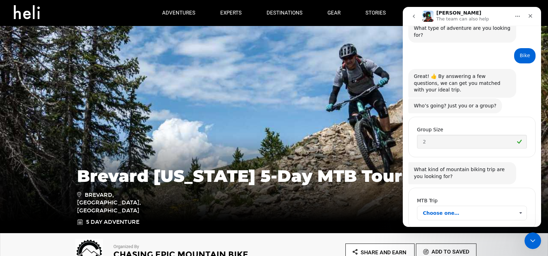
click at [520, 206] on span "Choose one…" at bounding box center [521, 213] width 12 height 14
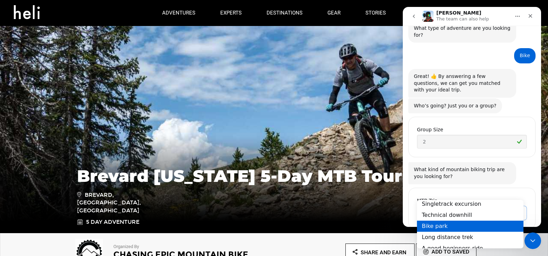
scroll to position [0, 0]
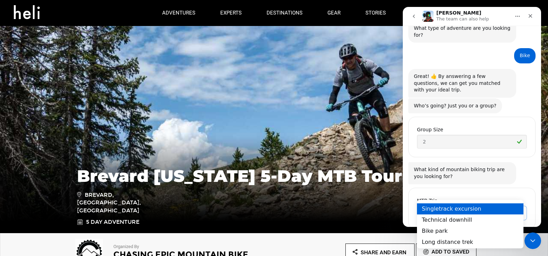
click at [464, 207] on div "Singletrack excursion" at bounding box center [470, 208] width 107 height 11
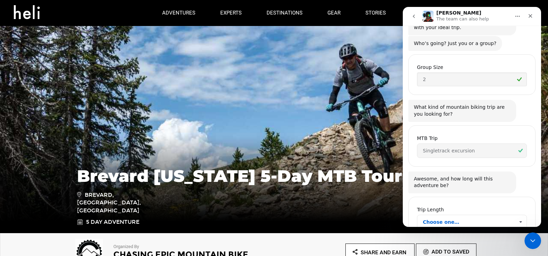
scroll to position [145, 0]
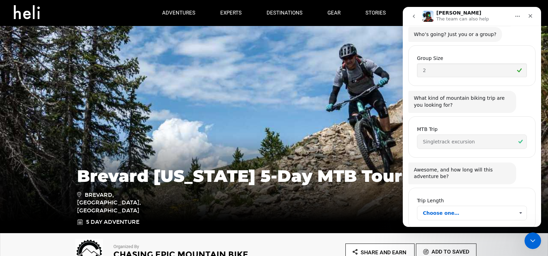
click at [515, 206] on span "Choose one…" at bounding box center [521, 213] width 12 height 14
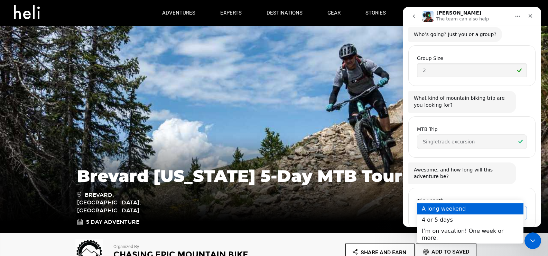
click at [467, 206] on div "A long weekend" at bounding box center [470, 208] width 107 height 11
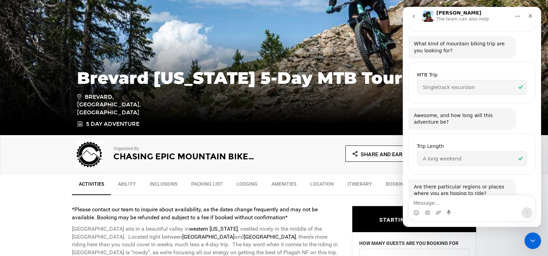
scroll to position [138, 0]
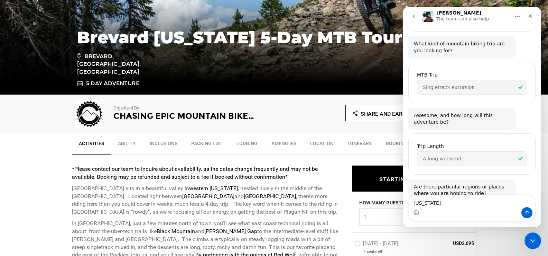
type textarea "North Carolina"
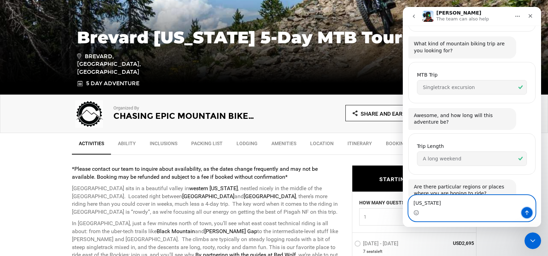
click at [526, 212] on icon "Send a message…" at bounding box center [527, 213] width 6 height 6
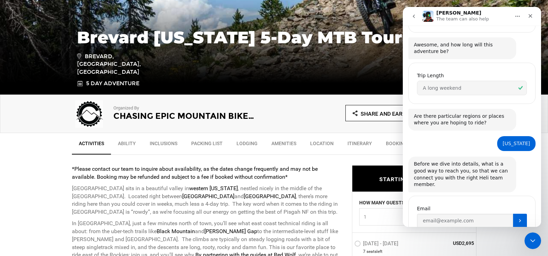
scroll to position [270, 0]
click at [443, 213] on input "Enter your email" at bounding box center [465, 220] width 96 height 14
type input "ryan@teamcarspares.co.za"
click at [518, 217] on icon "Submit" at bounding box center [521, 220] width 6 height 6
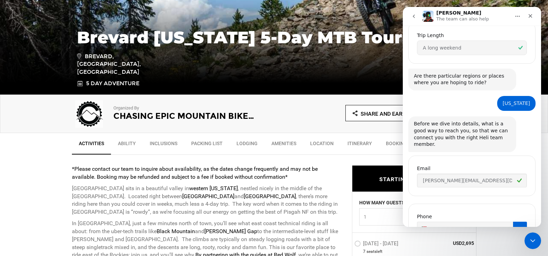
scroll to position [318, 0]
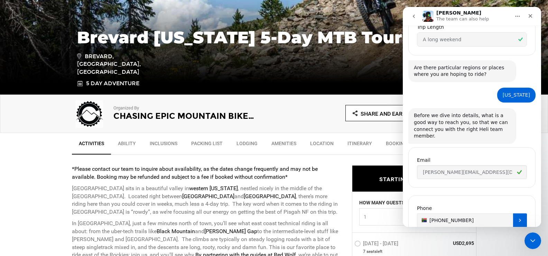
type input "+27 824154152"
click at [518, 217] on icon "Submit" at bounding box center [521, 220] width 6 height 6
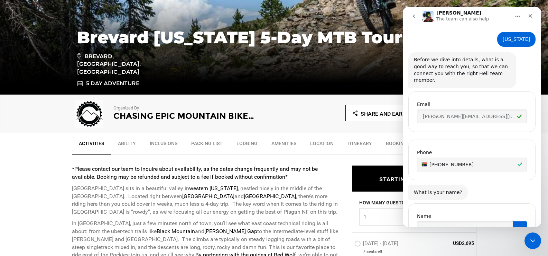
scroll to position [382, 0]
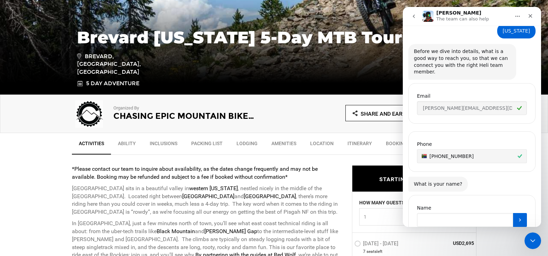
click at [450, 213] on input "Name" at bounding box center [465, 220] width 96 height 14
type input "Ryan Bennie"
click at [518, 217] on icon "Submit" at bounding box center [521, 220] width 6 height 6
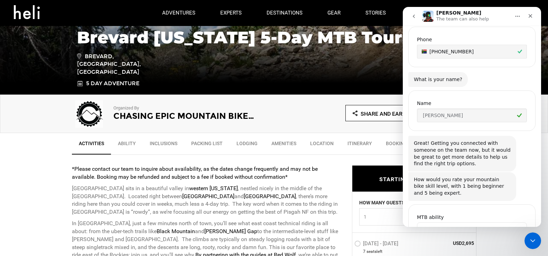
scroll to position [496, 0]
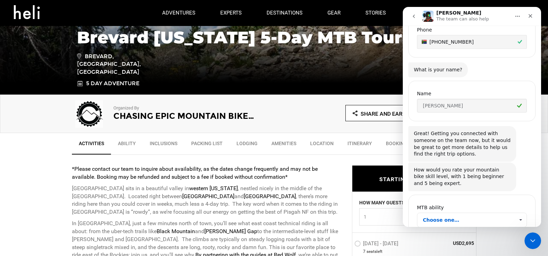
click at [517, 213] on span "Choose one…" at bounding box center [521, 220] width 12 height 14
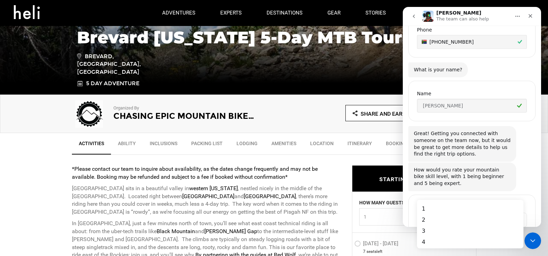
scroll to position [0, 0]
click at [427, 232] on div "3" at bounding box center [470, 230] width 107 height 11
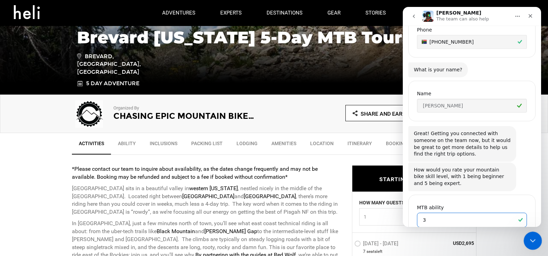
click at [534, 236] on icon "Close Intercom Messenger" at bounding box center [532, 239] width 8 height 8
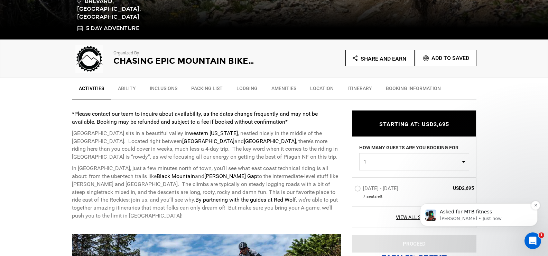
scroll to position [208, 0]
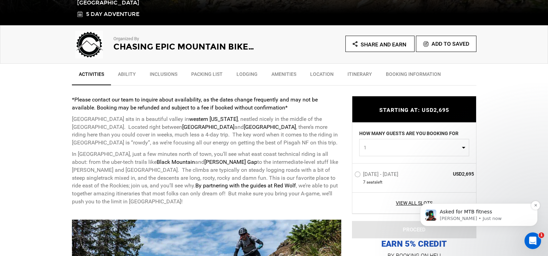
click at [472, 216] on p "Carl • Just now" at bounding box center [484, 218] width 89 height 6
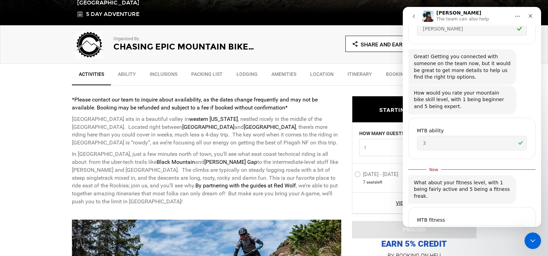
scroll to position [579, 0]
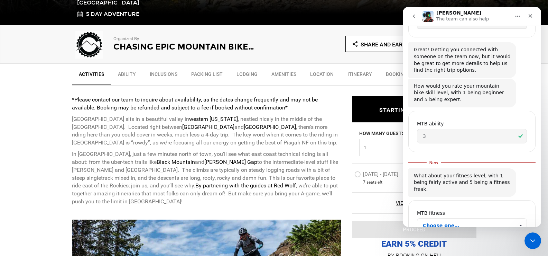
click at [519, 218] on span "Choose one…" at bounding box center [521, 225] width 12 height 14
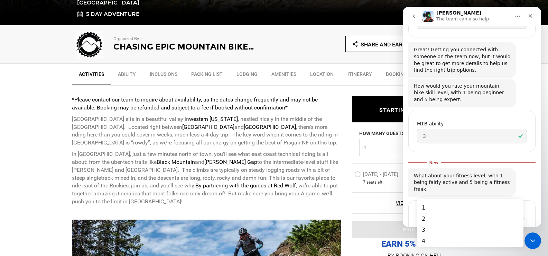
scroll to position [0, 0]
click at [421, 237] on div "4" at bounding box center [470, 240] width 107 height 11
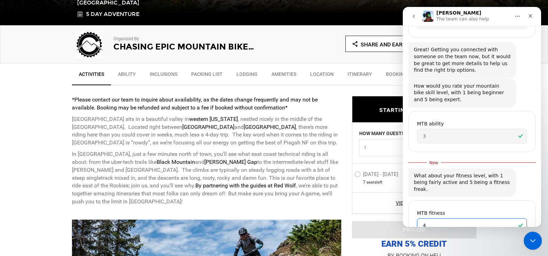
click at [527, 235] on div "Close Intercom Messenger" at bounding box center [532, 239] width 17 height 17
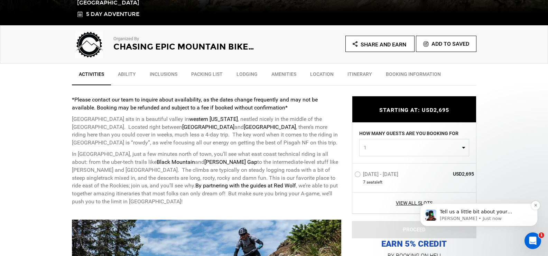
click at [478, 214] on p "Tell us a little bit about your mountain bike experience (where you usually rid…" at bounding box center [484, 211] width 89 height 7
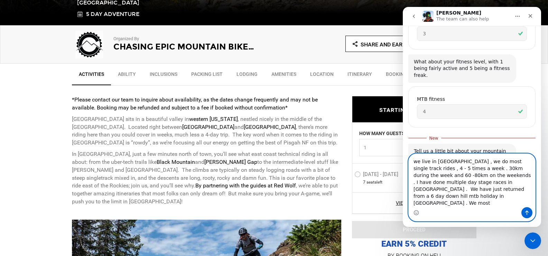
scroll to position [688, 0]
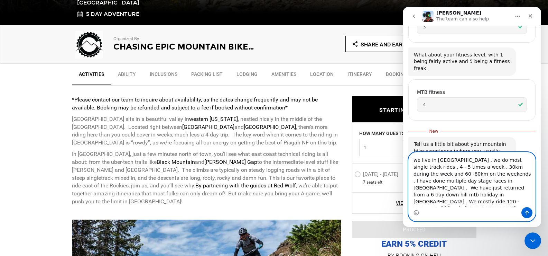
type textarea "we live in South Africa , we do most single track rides , 4 - 5 times a week . …"
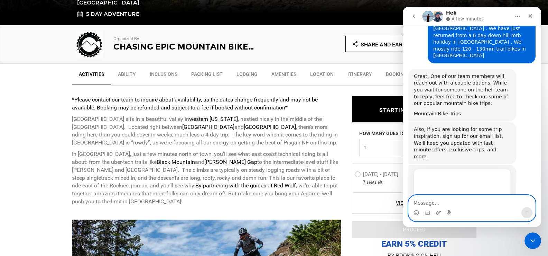
scroll to position [885, 0]
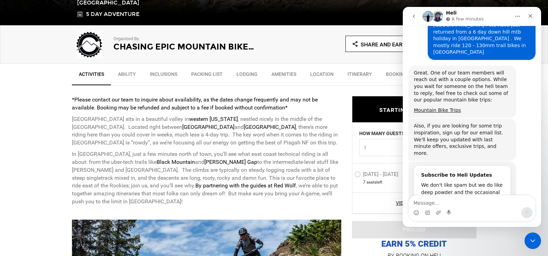
click at [454, 206] on input "Your email" at bounding box center [455, 213] width 69 height 14
type input "ryan@teamcarspares.co.za"
click at [497, 210] on icon "Submit" at bounding box center [497, 213] width 6 height 6
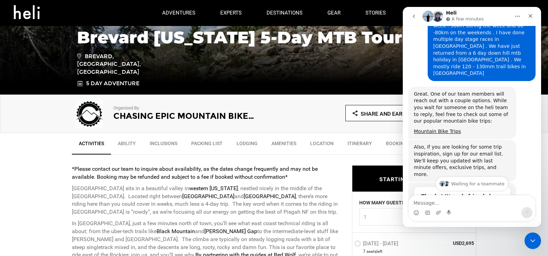
scroll to position [877, 0]
